Goal: Transaction & Acquisition: Purchase product/service

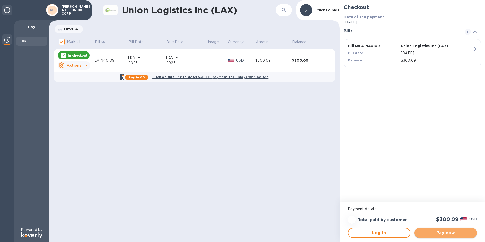
click at [444, 235] on span "Pay now" at bounding box center [445, 233] width 54 height 6
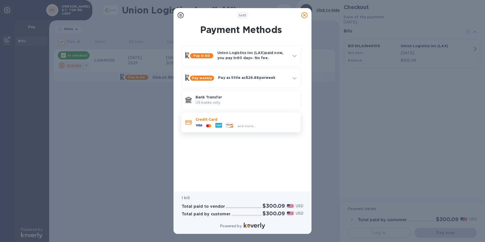
click at [234, 121] on p "Credit Card" at bounding box center [246, 119] width 101 height 5
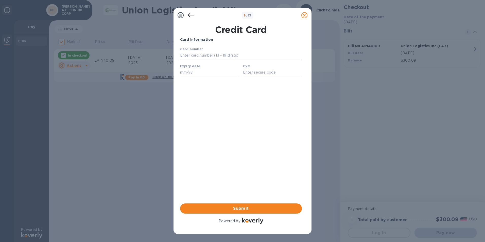
click at [205, 55] on input "text" at bounding box center [241, 56] width 122 height 8
type input "[CREDIT_CARD_NUMBER]"
click at [184, 73] on input "text" at bounding box center [209, 72] width 59 height 8
type input "06/29"
click at [258, 73] on input "text" at bounding box center [272, 72] width 59 height 8
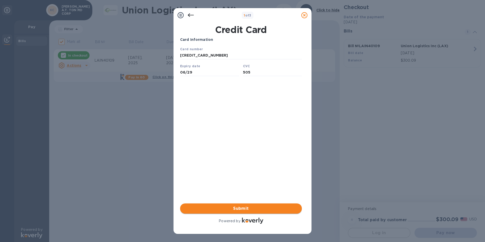
type input "505"
click at [237, 210] on span "Submit" at bounding box center [241, 208] width 114 height 6
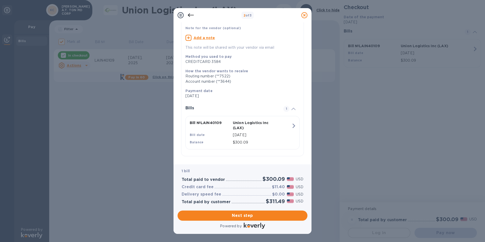
scroll to position [36, 0]
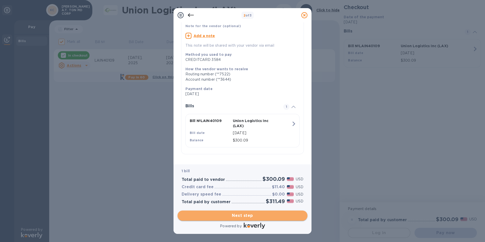
click at [249, 216] on span "Next step" at bounding box center [243, 216] width 122 height 6
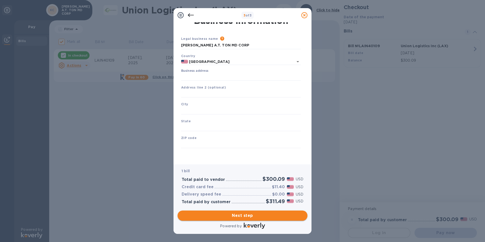
scroll to position [6, 0]
click at [211, 78] on input "Business address" at bounding box center [241, 77] width 120 height 8
type input "[STREET_ADDRESS][PERSON_NAME]"
click at [196, 95] on input "text" at bounding box center [241, 94] width 120 height 8
click at [198, 111] on input "text" at bounding box center [241, 111] width 120 height 8
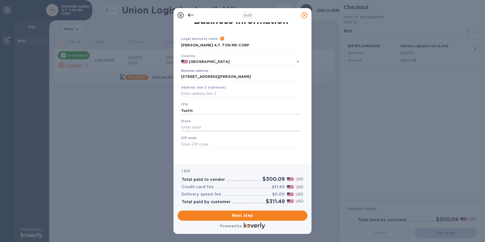
type input "Tustin"
click at [196, 130] on input "text" at bounding box center [241, 128] width 120 height 8
type input "CA"
click at [191, 145] on input "text" at bounding box center [241, 144] width 120 height 8
type input "92780"
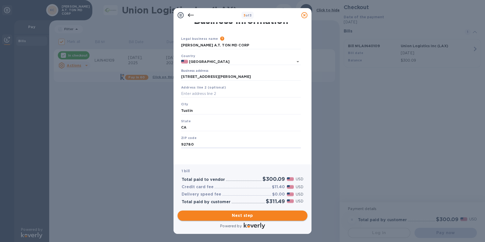
click at [251, 215] on span "Next step" at bounding box center [243, 216] width 122 height 6
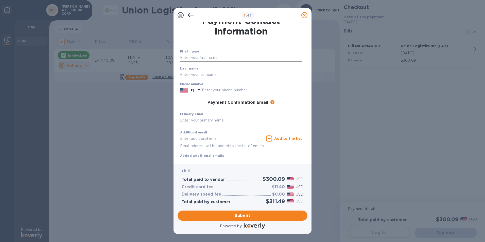
click at [194, 59] on input "text" at bounding box center [241, 58] width 122 height 8
type input "[PERSON_NAME]"
click at [145, 126] on div "3 of 3 Payment Contact Information First name [PERSON_NAME] Last name Phone num…" at bounding box center [242, 121] width 485 height 242
click at [188, 75] on input "text" at bounding box center [241, 75] width 122 height 8
type input "Le"
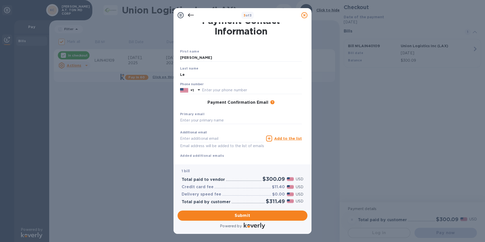
click at [124, 147] on div "3 of 3 Payment Contact Information First name [PERSON_NAME] Last name Le Phone …" at bounding box center [242, 121] width 485 height 242
click at [212, 88] on input "text" at bounding box center [252, 90] width 100 height 8
click at [195, 120] on input "text" at bounding box center [241, 121] width 122 height 8
type input "[EMAIL_ADDRESS][DOMAIN_NAME]"
type input "7142063618"
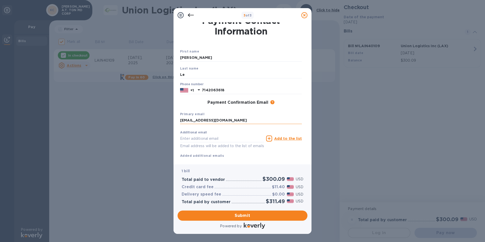
type input "[EMAIL_ADDRESS][DOMAIN_NAME]"
click at [244, 217] on span "Submit" at bounding box center [243, 216] width 122 height 6
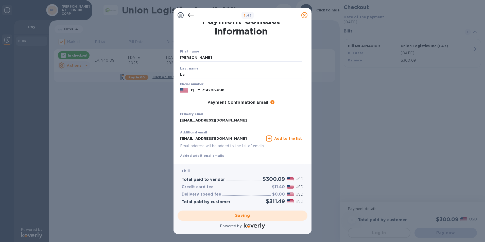
checkbox input "false"
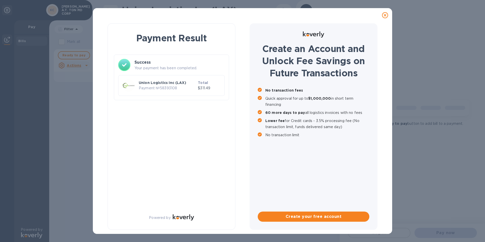
scroll to position [0, 0]
click at [383, 14] on icon at bounding box center [385, 15] width 6 height 6
